Goal: Task Accomplishment & Management: Use online tool/utility

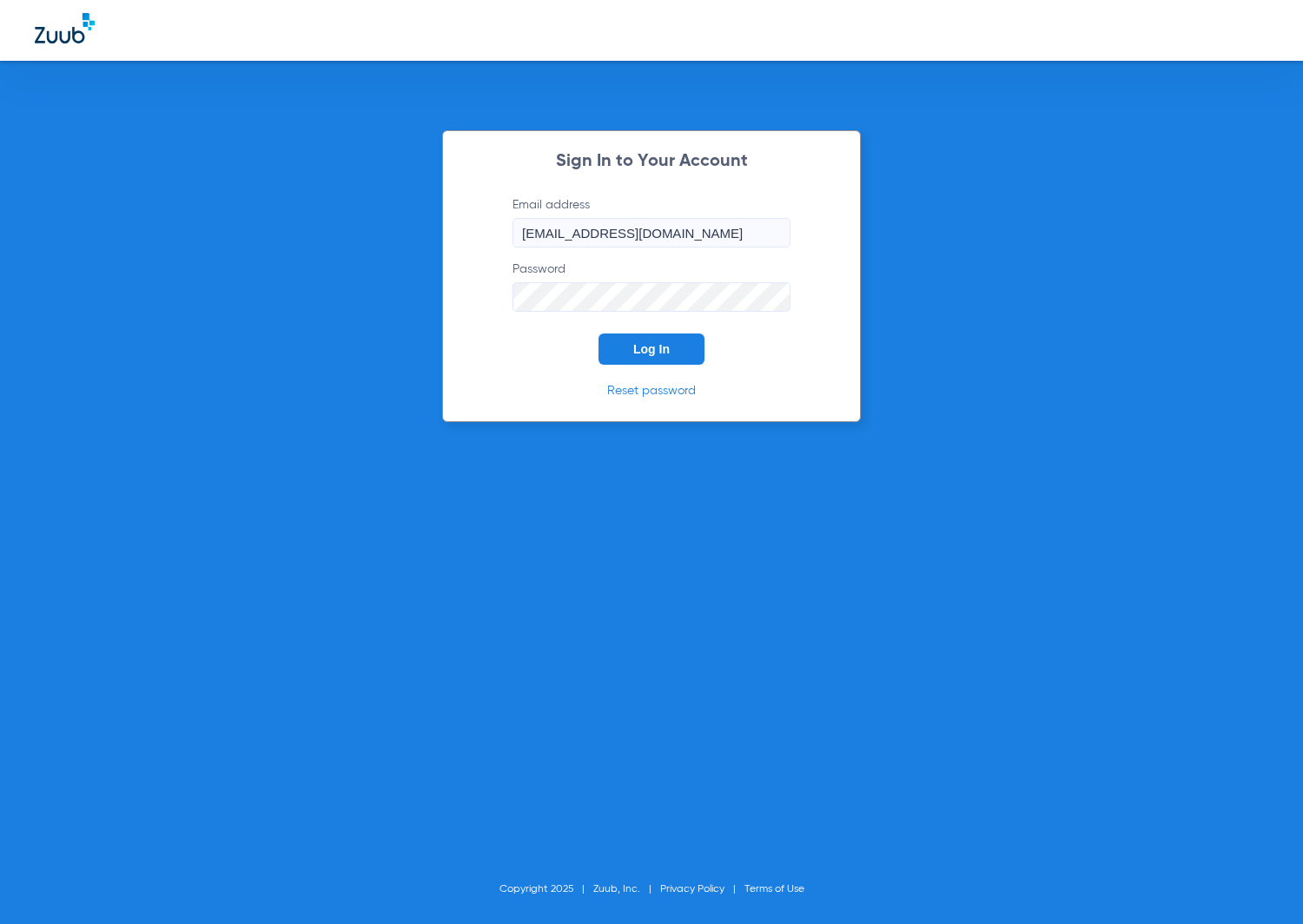
click at [693, 349] on button "Log In" at bounding box center [652, 349] width 106 height 31
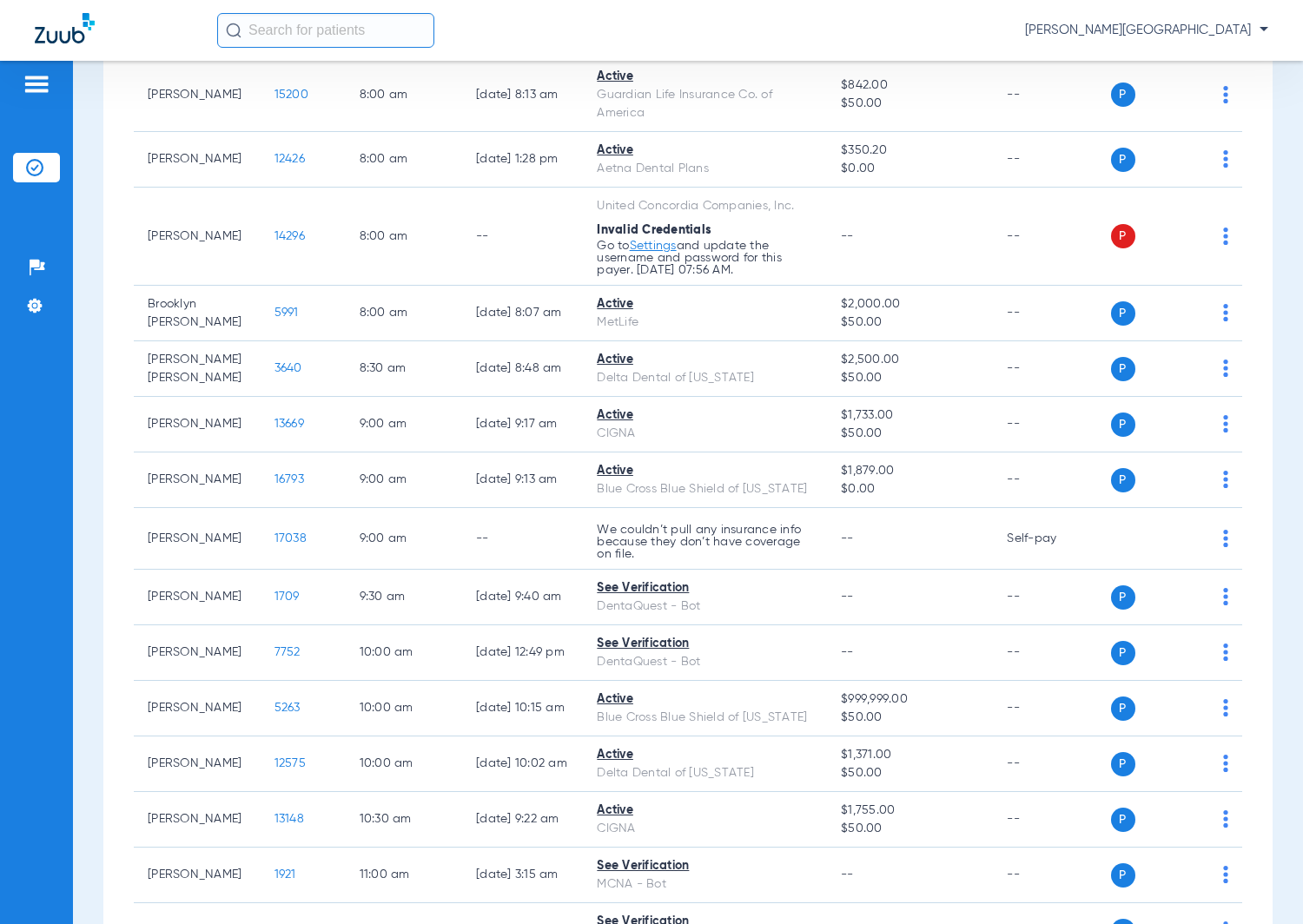
scroll to position [108, 0]
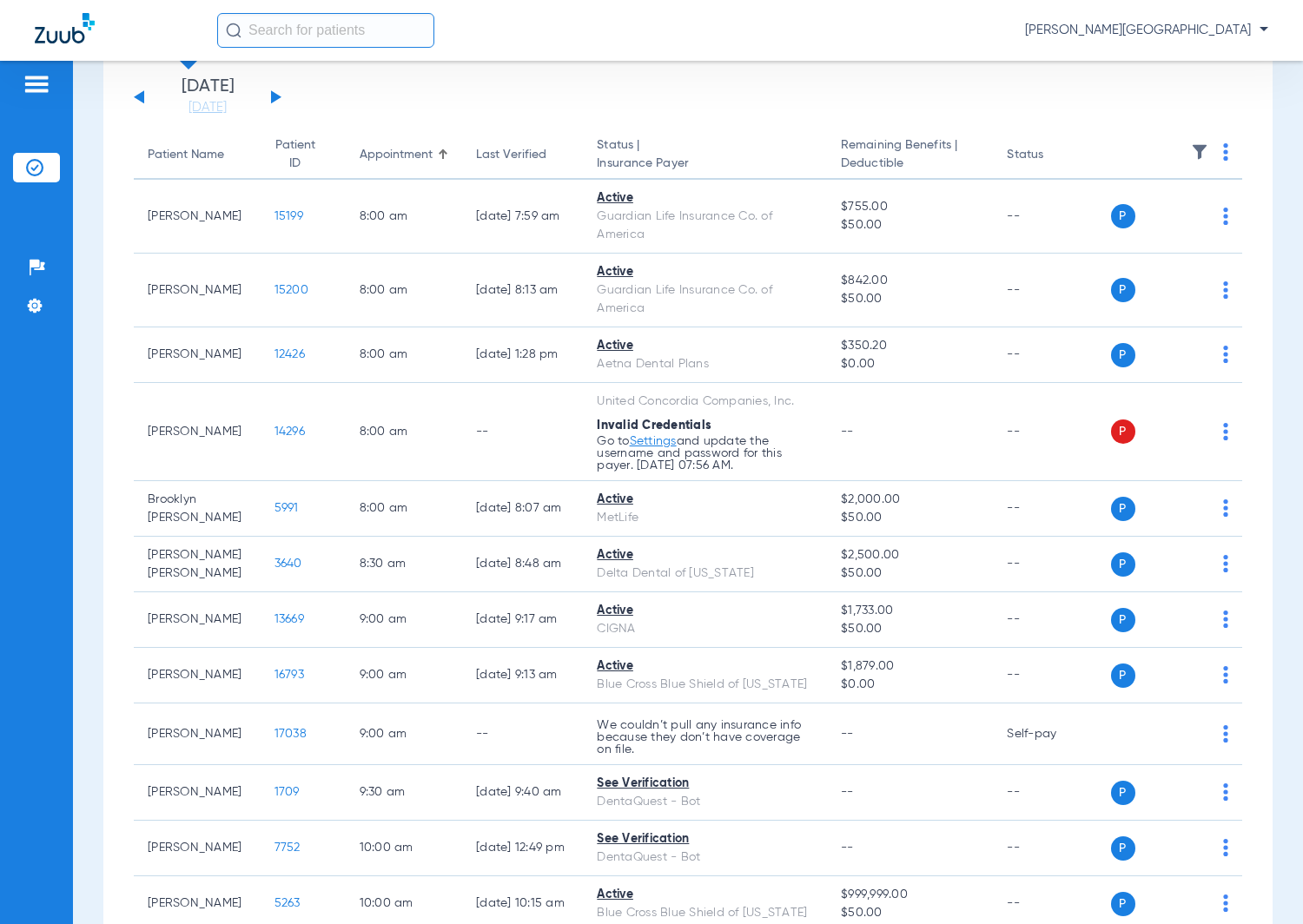
click at [273, 91] on div "[DATE] [DATE] [DATE] [DATE] [DATE] [DATE] [DATE] [DATE] [DATE] [DATE] [DATE] [D…" at bounding box center [207, 97] width 147 height 38
click at [275, 96] on button at bounding box center [276, 96] width 10 height 13
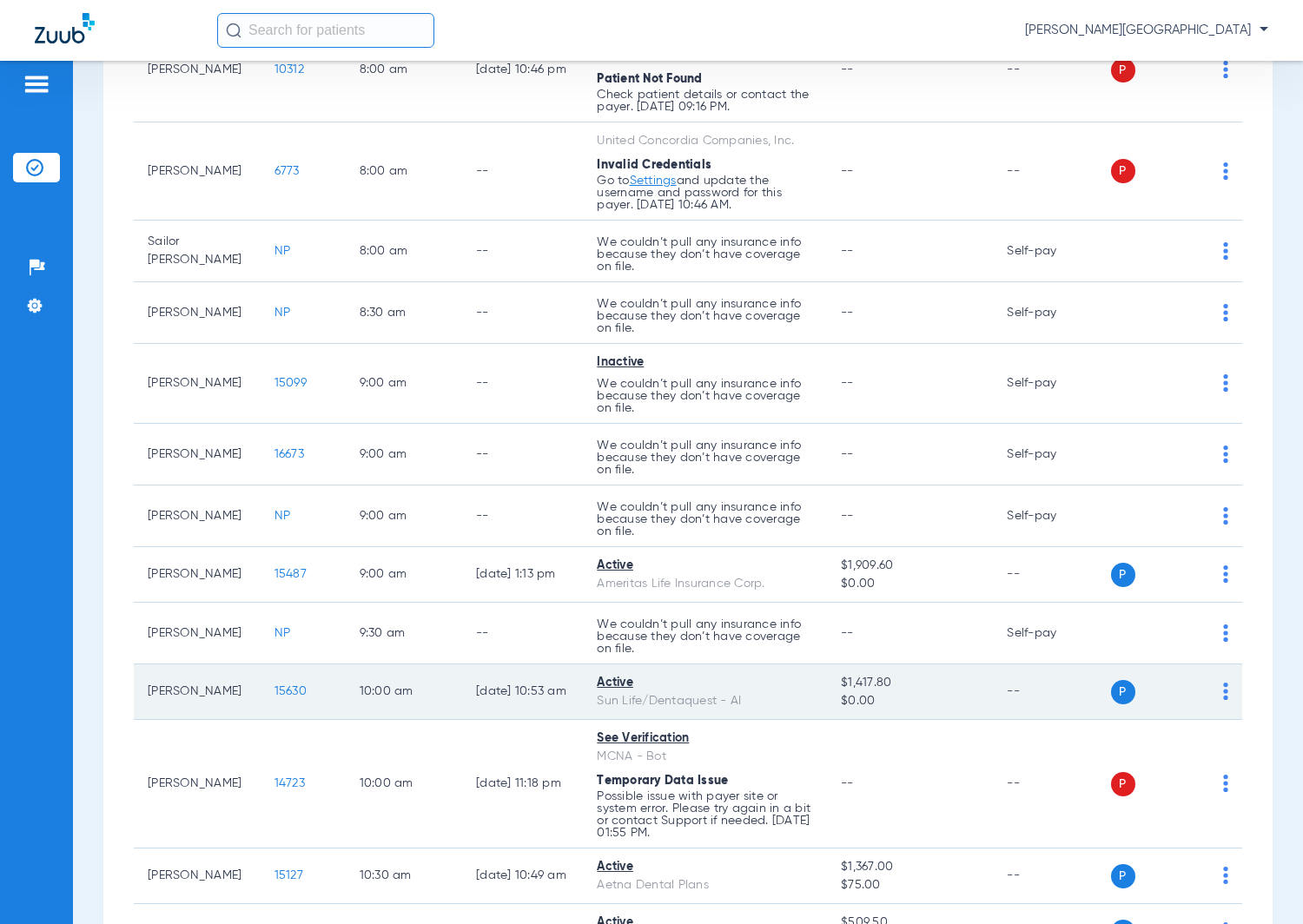
scroll to position [434, 0]
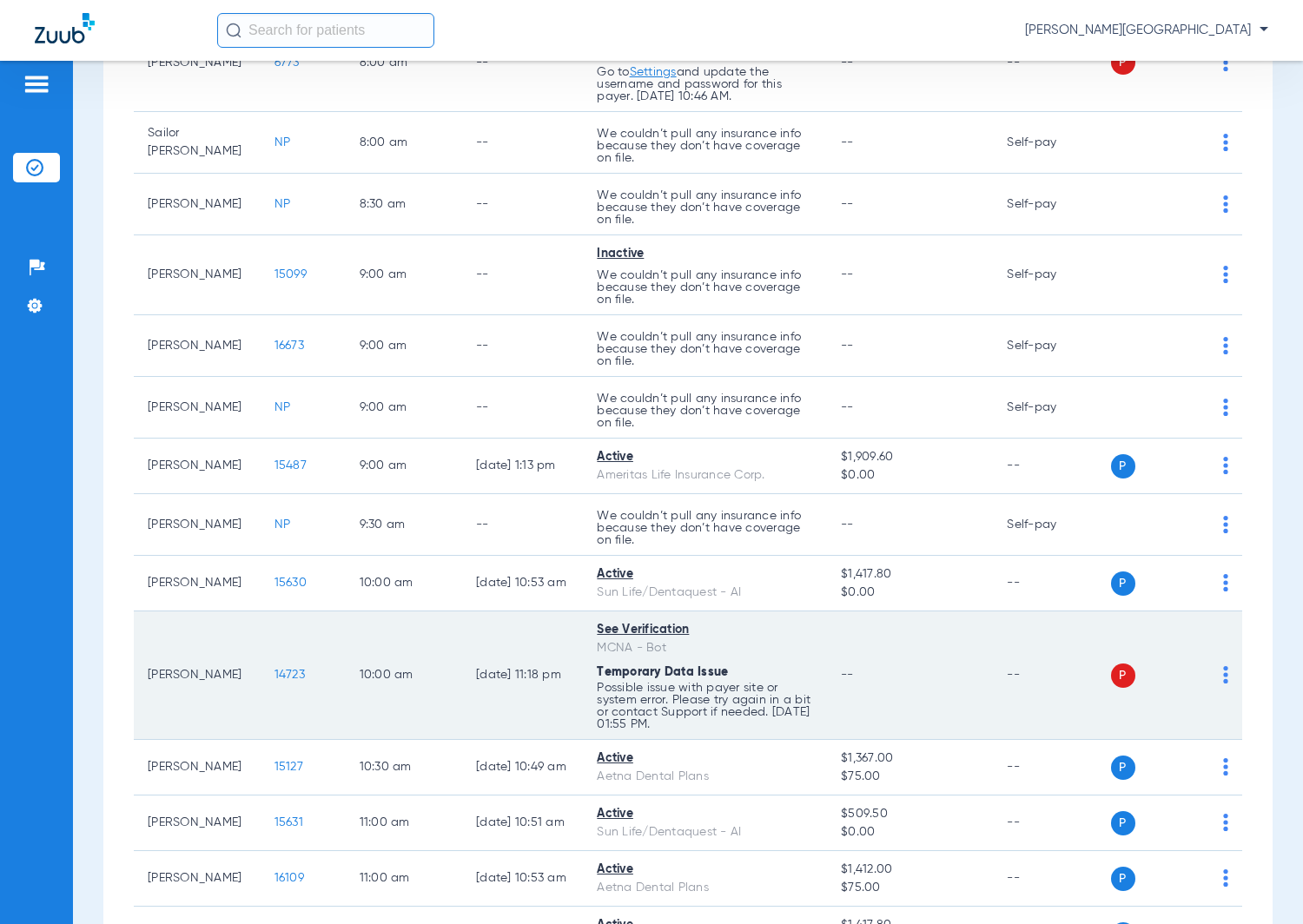
click at [1212, 682] on td "P S" at bounding box center [1177, 675] width 132 height 128
click at [1205, 680] on div "P S" at bounding box center [1170, 675] width 118 height 25
click at [1223, 682] on img at bounding box center [1226, 674] width 5 height 17
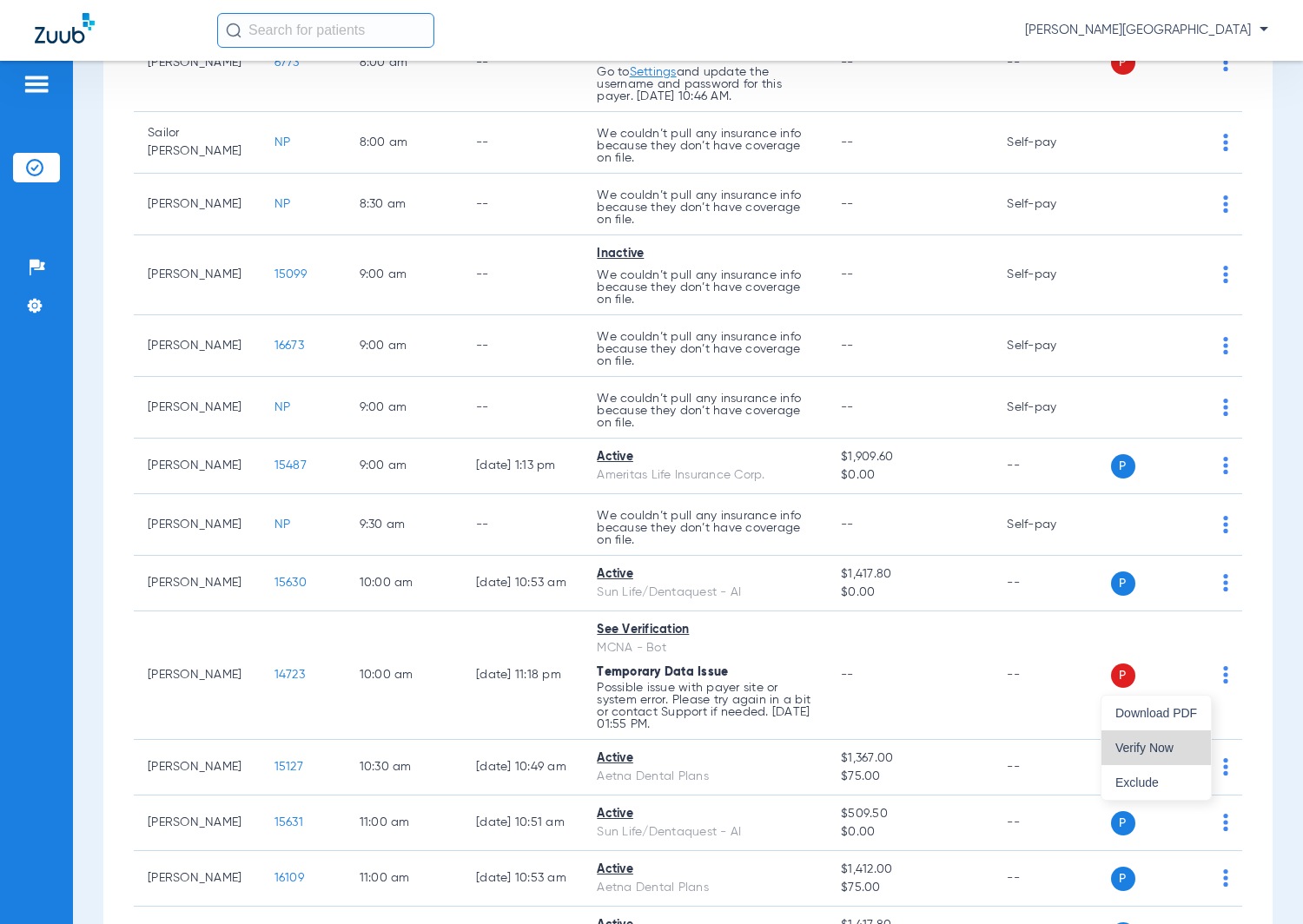
click at [1198, 747] on button "Verify Now" at bounding box center [1157, 748] width 109 height 35
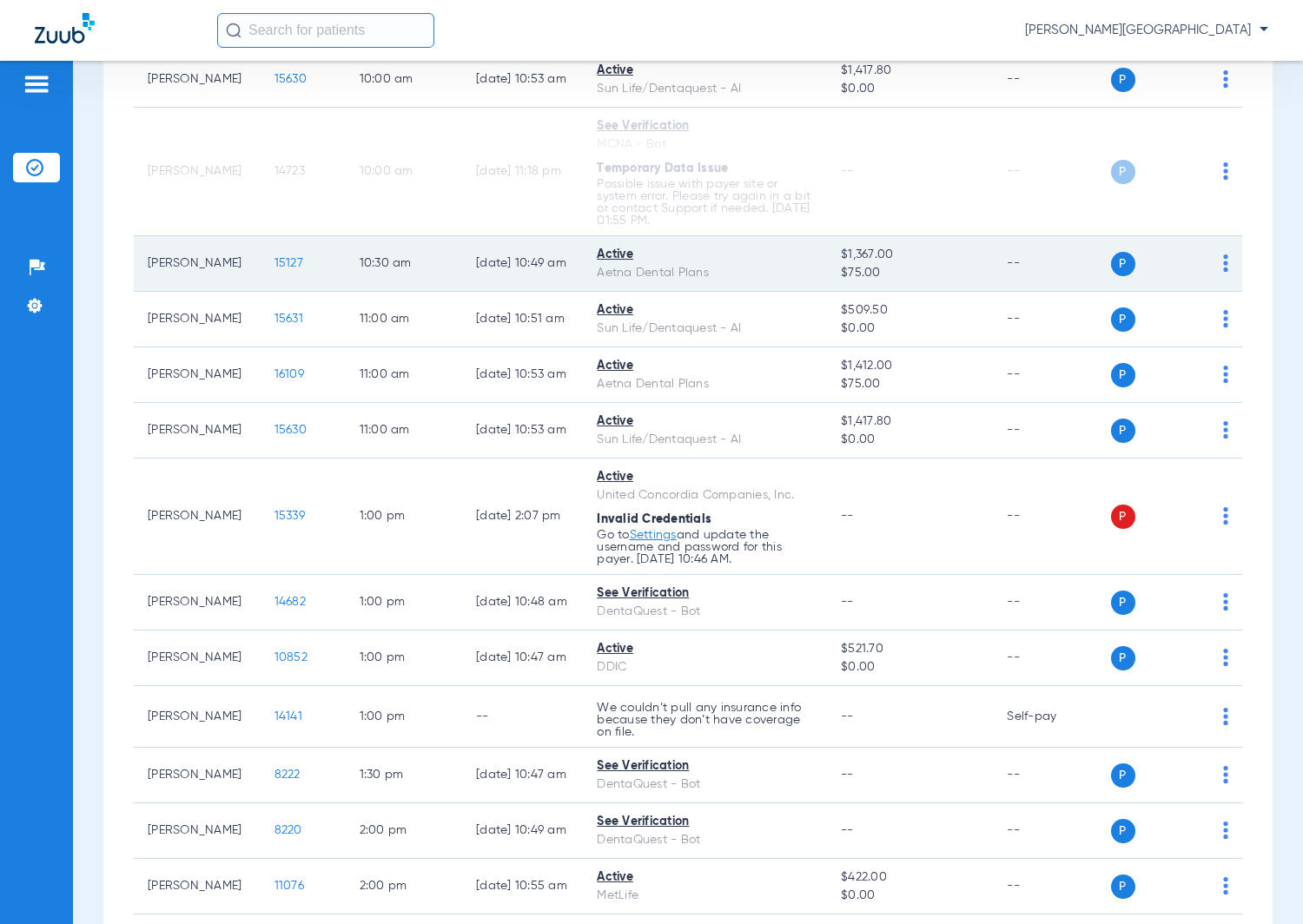
scroll to position [977, 0]
